Goal: Register for event/course

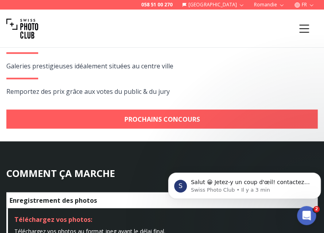
scroll to position [411, 0]
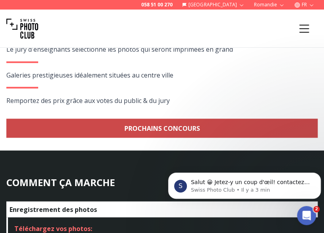
click at [226, 127] on link "Prochains concours" at bounding box center [161, 127] width 311 height 19
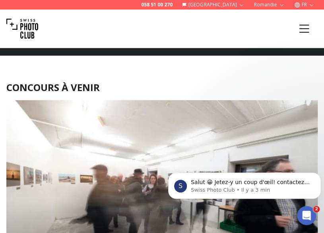
scroll to position [896, 0]
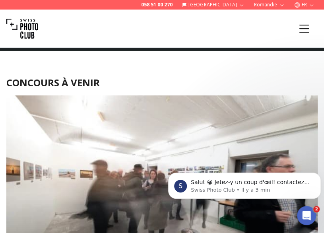
click at [309, 214] on icon "Ouvrir le Messenger Intercom" at bounding box center [306, 215] width 13 height 13
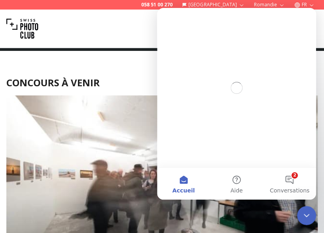
scroll to position [0, 0]
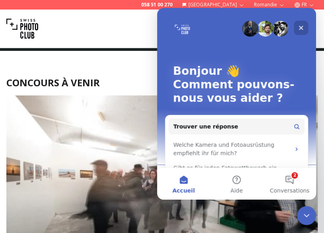
click at [299, 26] on icon "Fermer" at bounding box center [301, 28] width 4 height 4
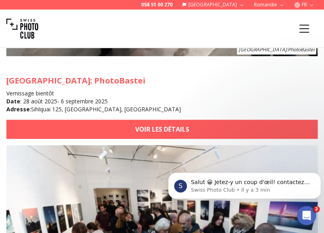
scroll to position [1115, 0]
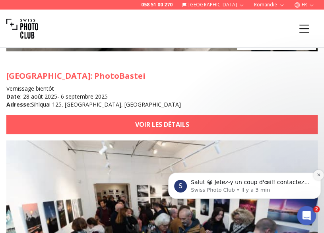
click at [318, 173] on icon "Dismiss notification" at bounding box center [318, 174] width 4 height 4
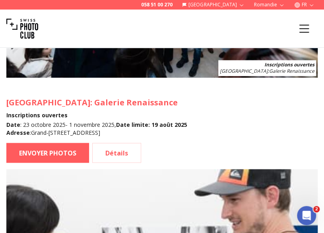
scroll to position [1357, 0]
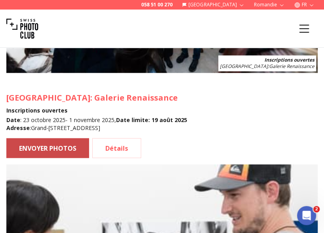
click at [78, 147] on link "ENVOYER PHOTOS" at bounding box center [47, 148] width 83 height 20
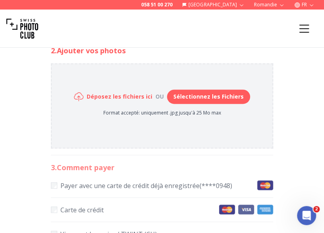
scroll to position [363, 0]
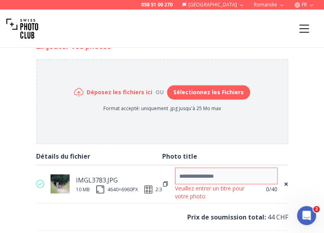
click at [179, 172] on input at bounding box center [226, 175] width 102 height 17
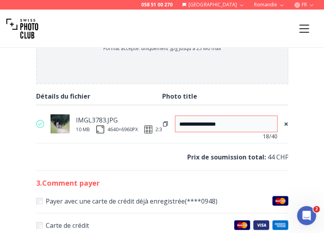
scroll to position [407, 0]
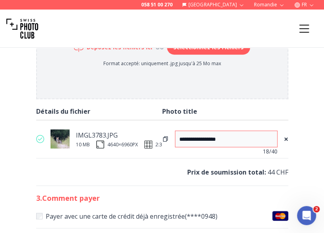
type input "**********"
click at [270, 83] on section "Déposez les fichiers ici ou Sélectionnez les Fichiers Format accepté: uniquemen…" at bounding box center [162, 56] width 250 height 83
